Goal: Transaction & Acquisition: Purchase product/service

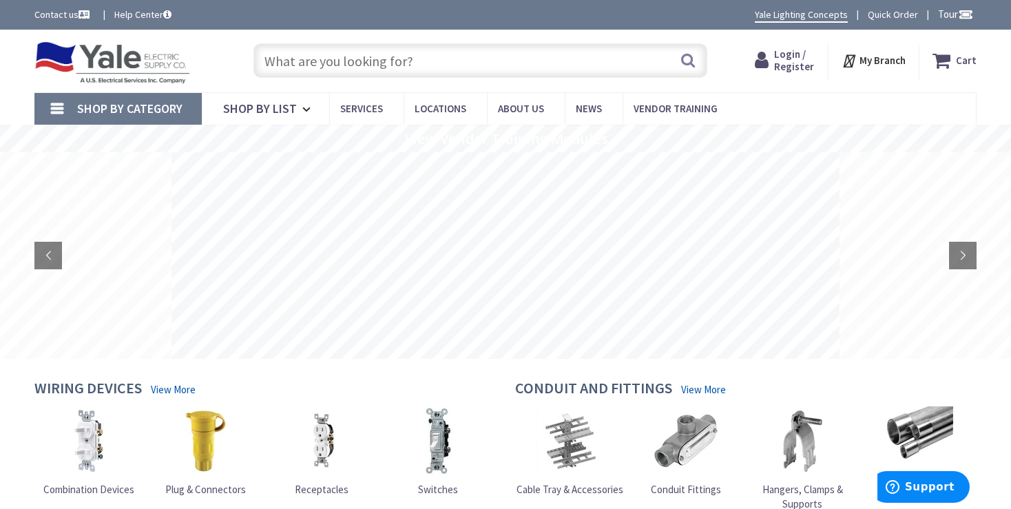
click at [306, 62] on input "text" at bounding box center [480, 60] width 454 height 34
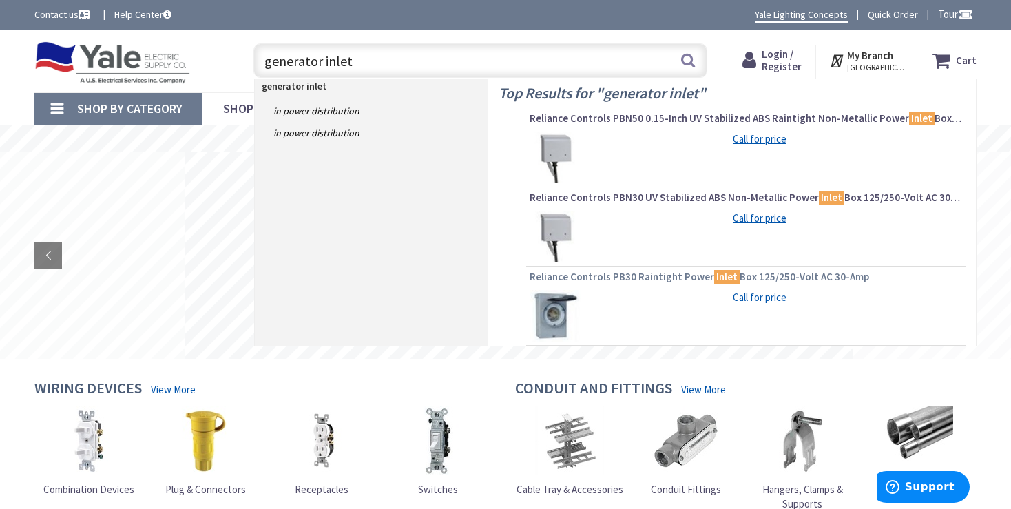
type input "generator inlet"
click at [645, 280] on span "Reliance Controls PB30 Raintight Power Inlet Box 125/250-Volt AC 30-Amp" at bounding box center [746, 277] width 433 height 14
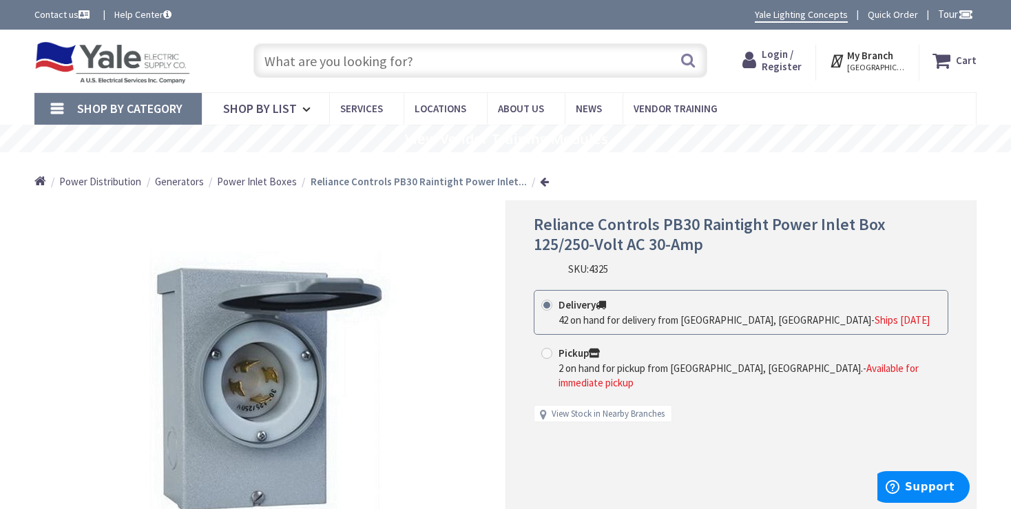
click at [265, 183] on span "Power Inlet Boxes" at bounding box center [257, 181] width 80 height 13
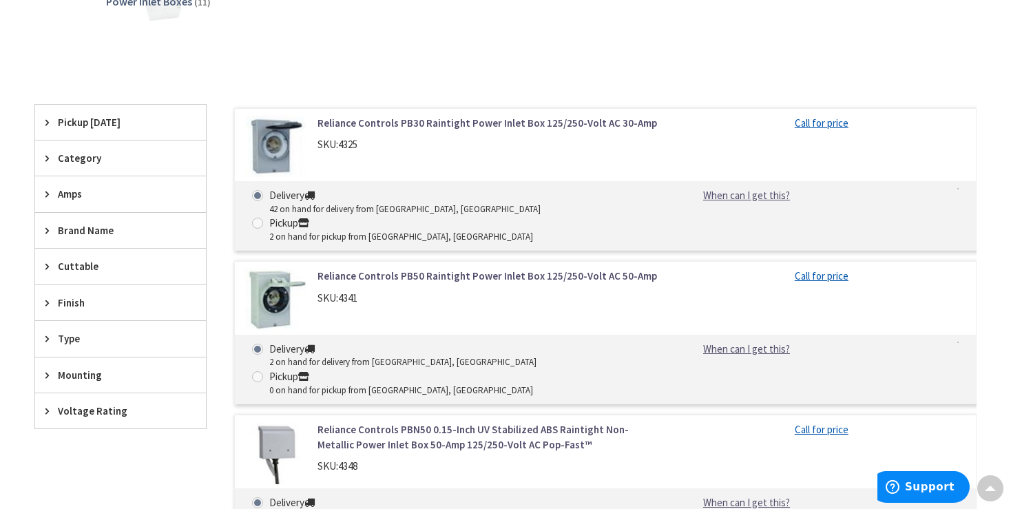
scroll to position [388, 0]
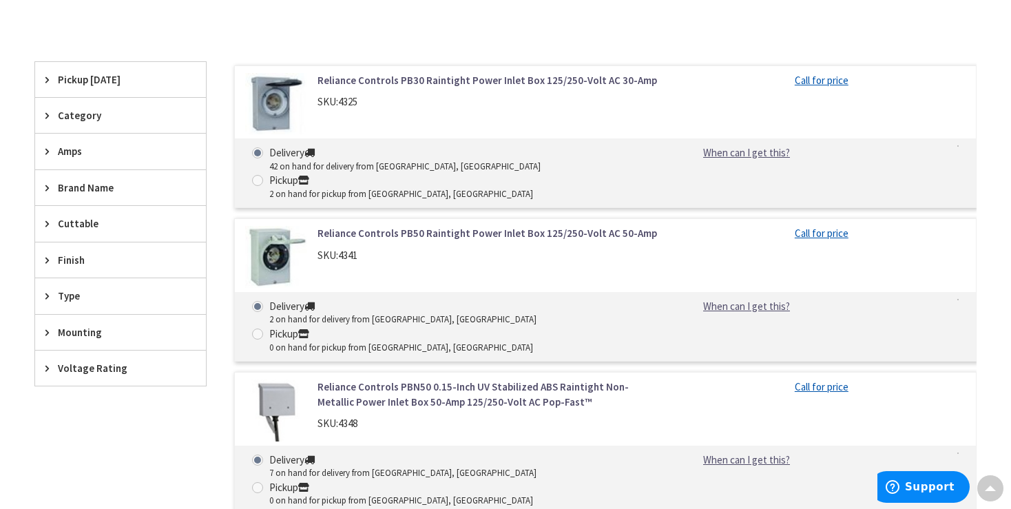
click at [54, 153] on icon at bounding box center [50, 151] width 10 height 10
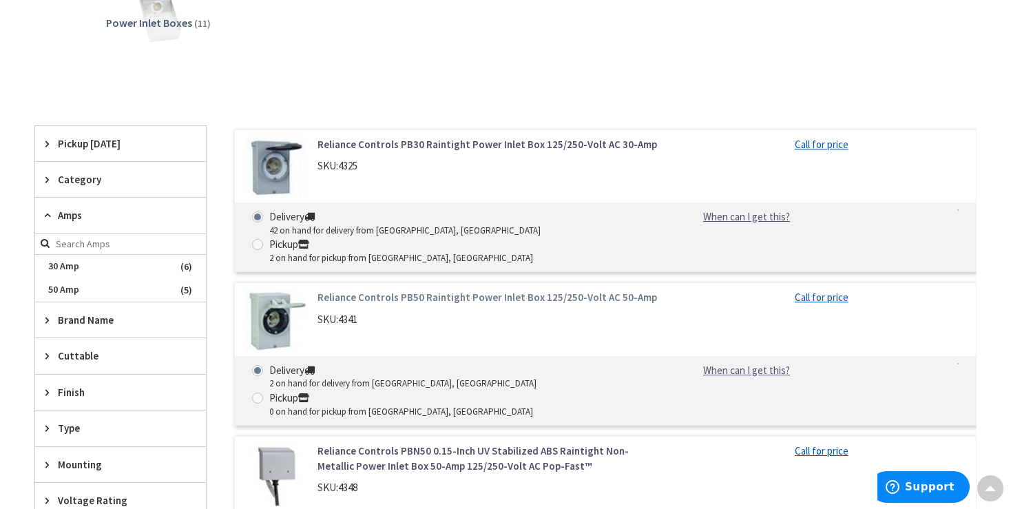
scroll to position [315, 0]
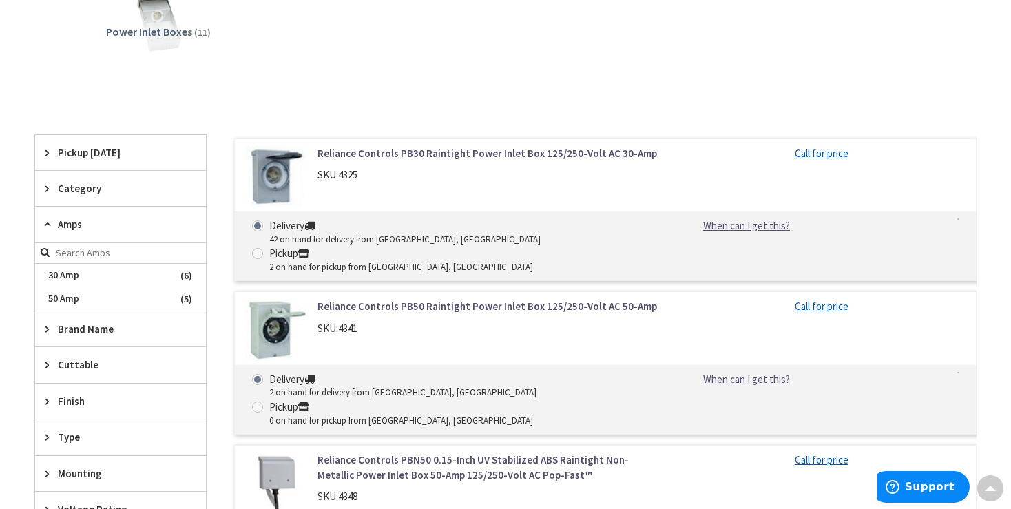
click at [351, 299] on link "Reliance Controls PB50 Raintight Power Inlet Box 125/250-Volt AC 50-Amp" at bounding box center [488, 306] width 340 height 14
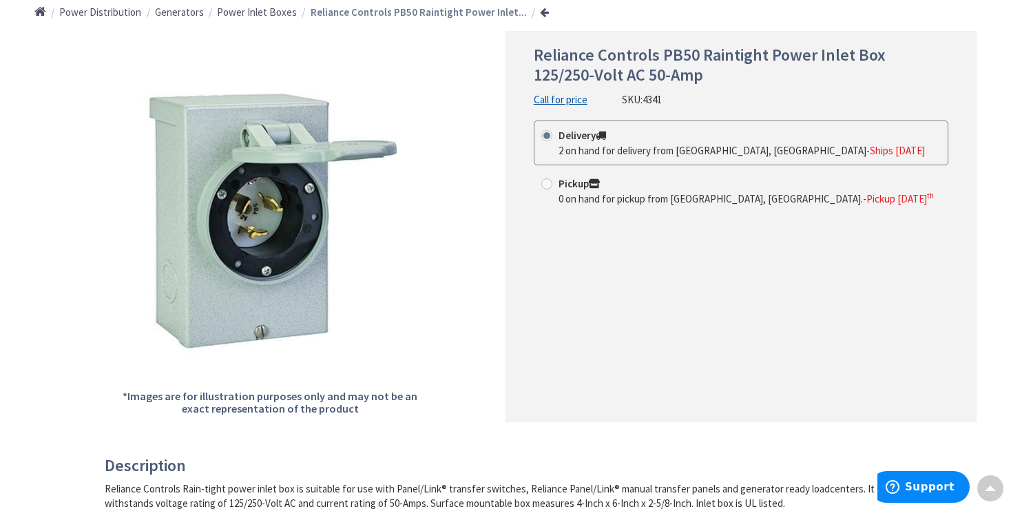
scroll to position [72, 0]
